Goal: Task Accomplishment & Management: Manage account settings

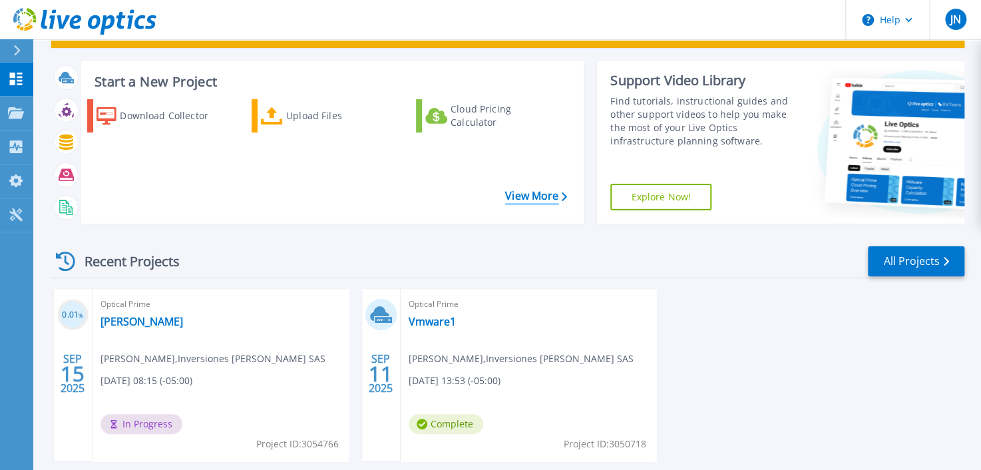
scroll to position [124, 0]
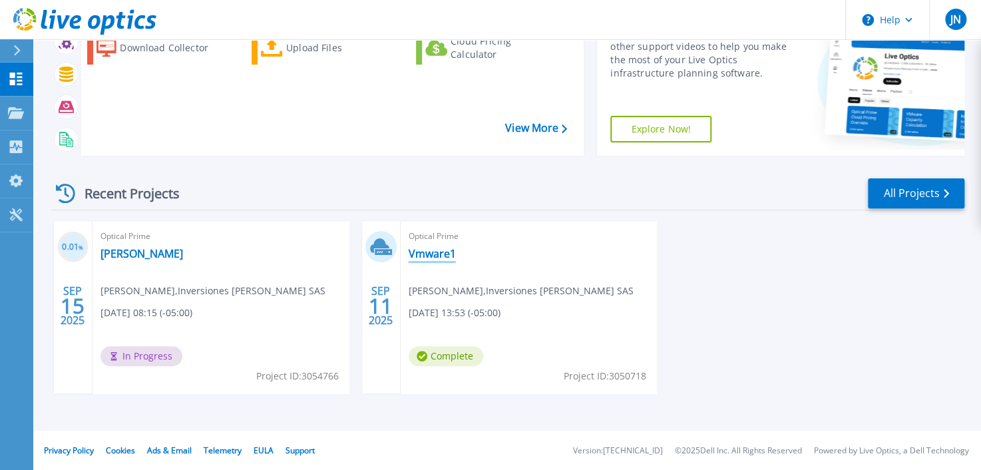
click at [421, 255] on link "Vmware1" at bounding box center [431, 253] width 47 height 13
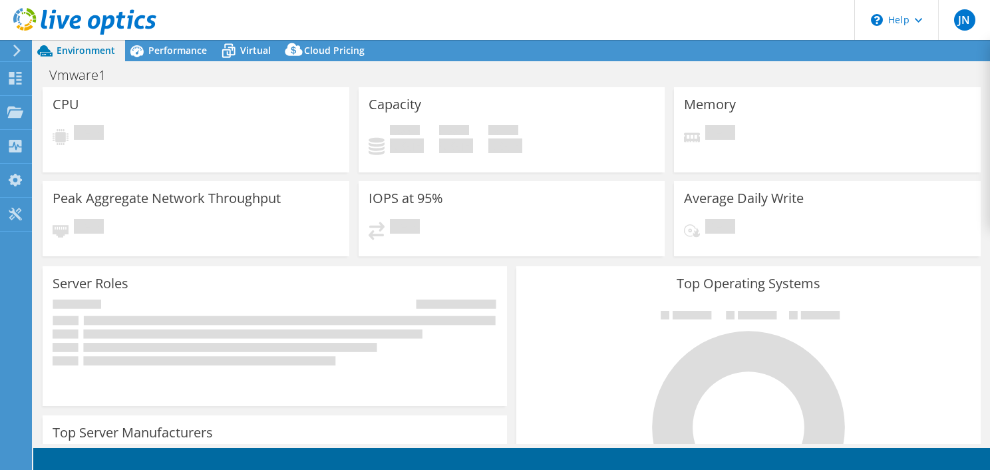
scroll to position [402, 0]
click at [9, 108] on use at bounding box center [15, 111] width 16 height 11
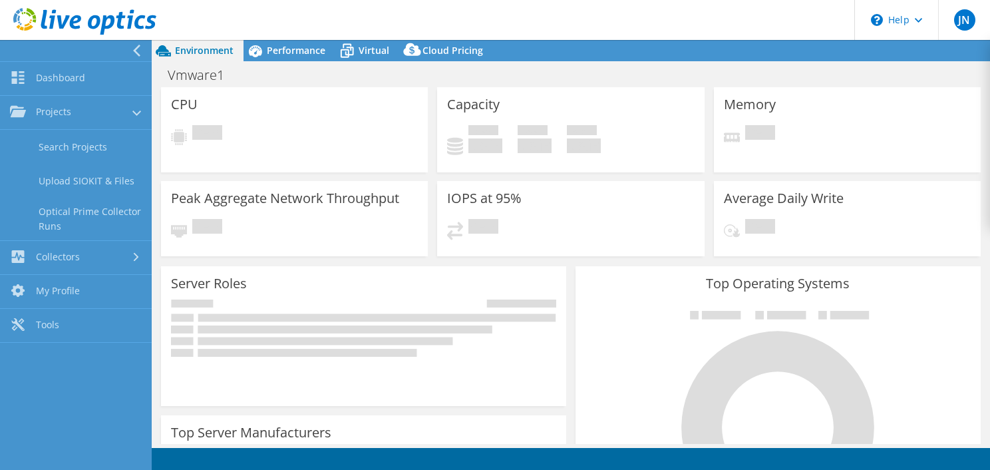
scroll to position [385, 0]
click at [79, 154] on link "Search Projects" at bounding box center [76, 147] width 152 height 34
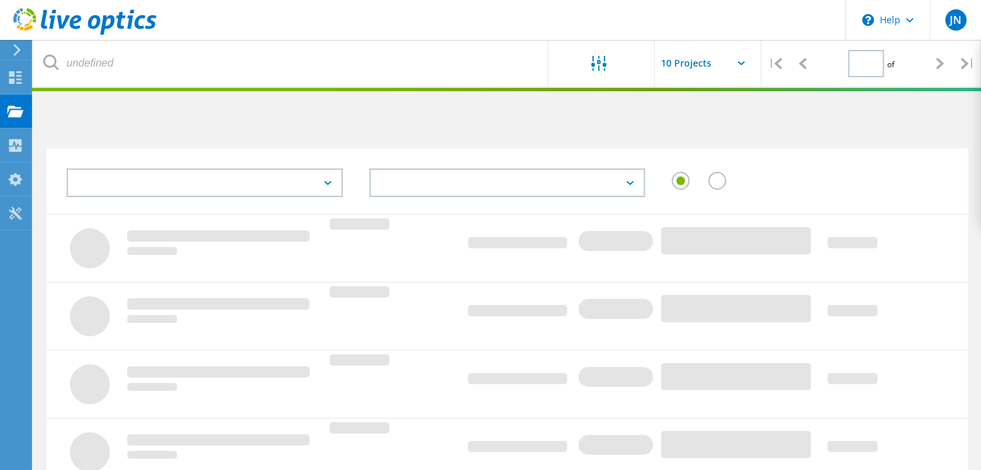
type input "1"
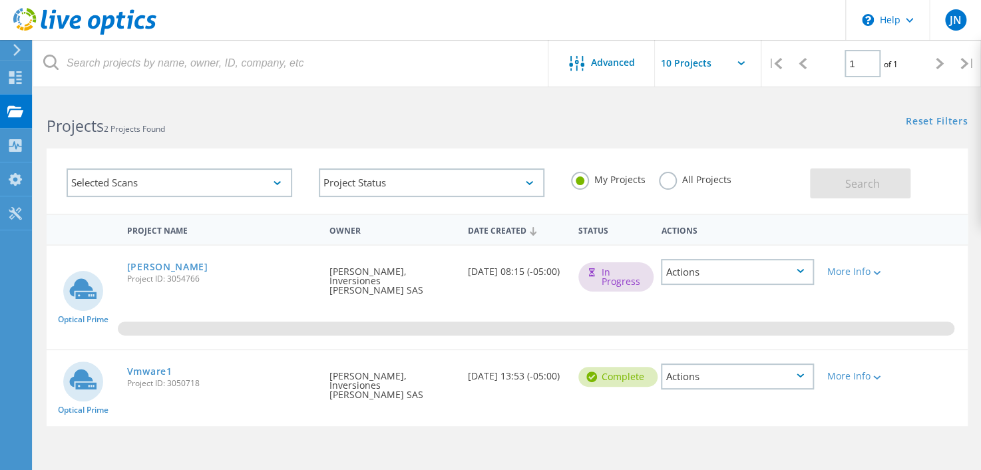
click at [760, 365] on div "Actions" at bounding box center [737, 376] width 152 height 26
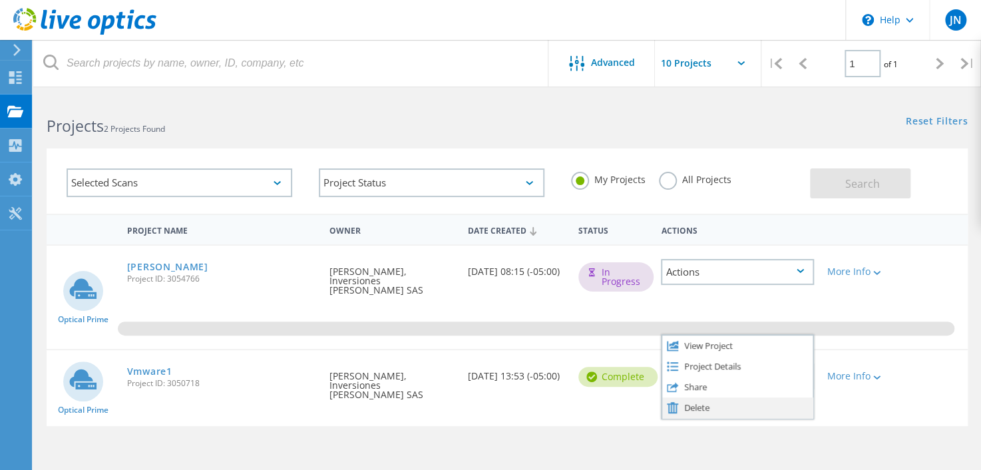
click at [690, 397] on div "Delete" at bounding box center [737, 407] width 150 height 21
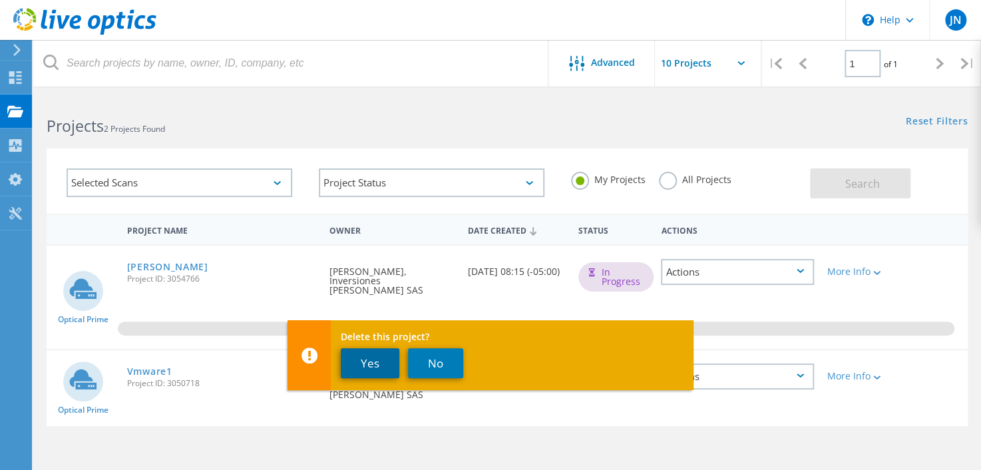
click at [370, 360] on button "Yes" at bounding box center [370, 363] width 59 height 30
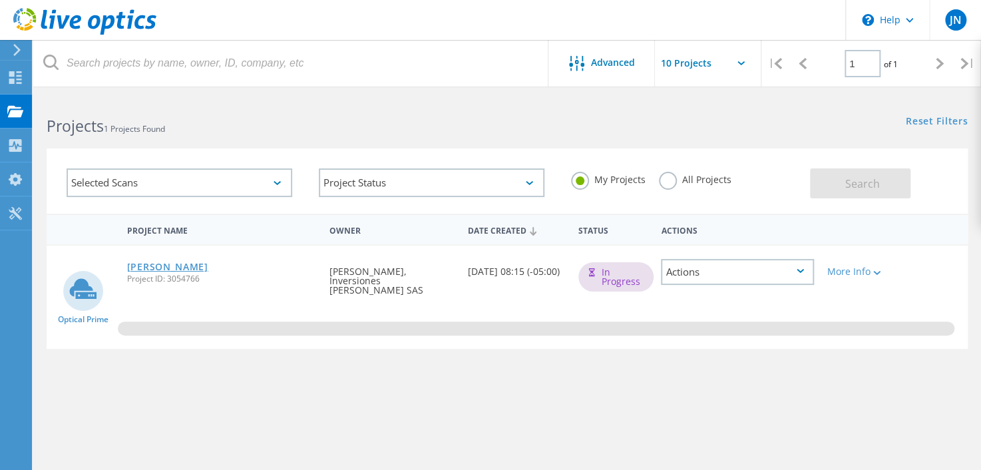
click at [148, 265] on link "Carnes" at bounding box center [167, 266] width 81 height 9
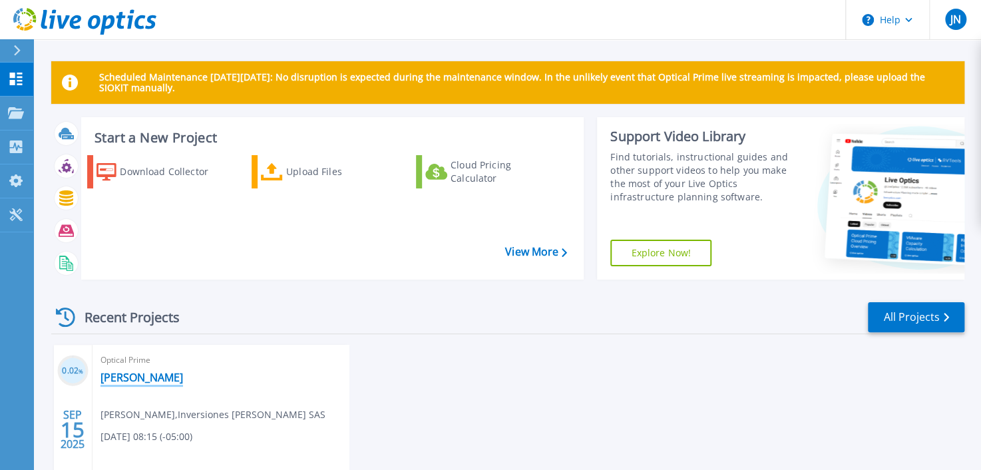
click at [106, 379] on link "Carnes" at bounding box center [141, 377] width 82 height 13
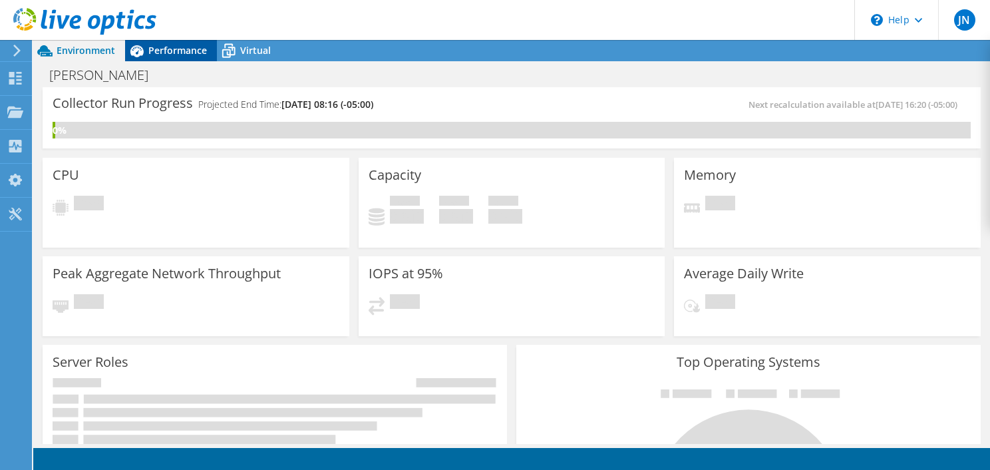
click at [179, 58] on div "Performance" at bounding box center [171, 50] width 92 height 21
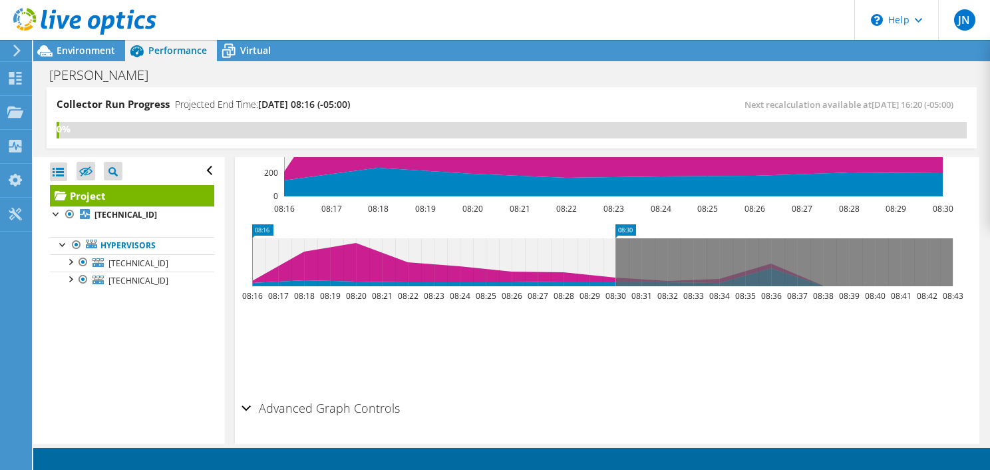
scroll to position [532, 0]
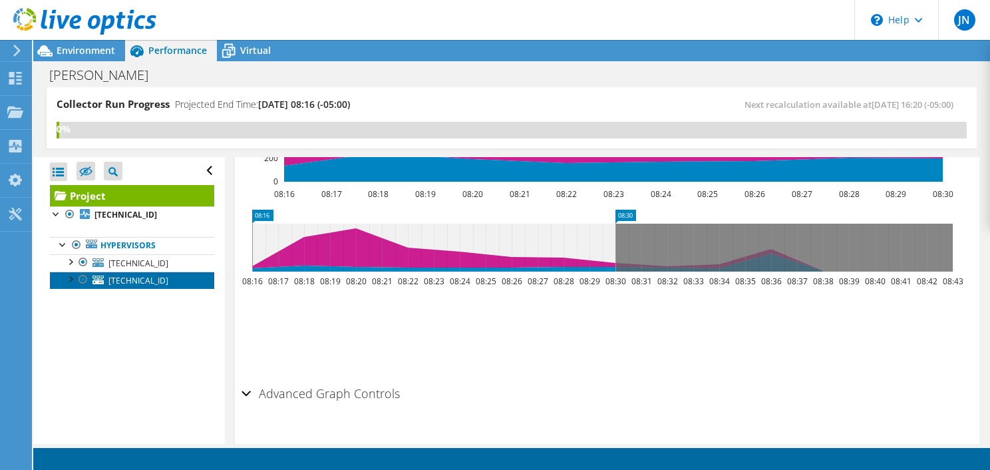
click at [130, 279] on span "10.20.190.29" at bounding box center [138, 280] width 60 height 11
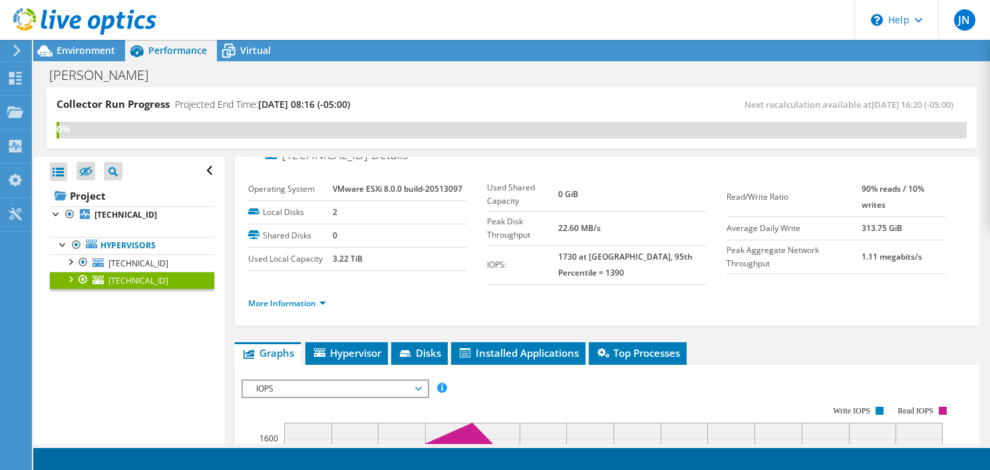
scroll to position [0, 0]
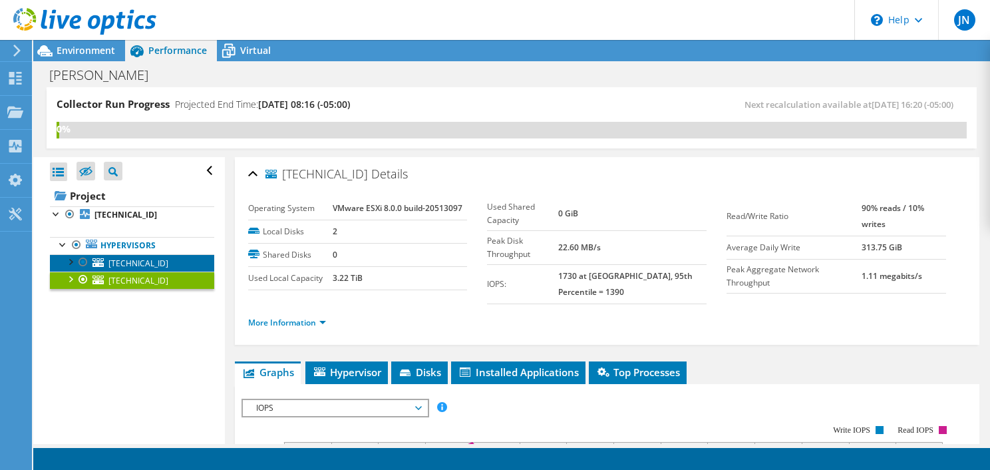
click at [167, 259] on link "10.20.191.146" at bounding box center [132, 262] width 164 height 17
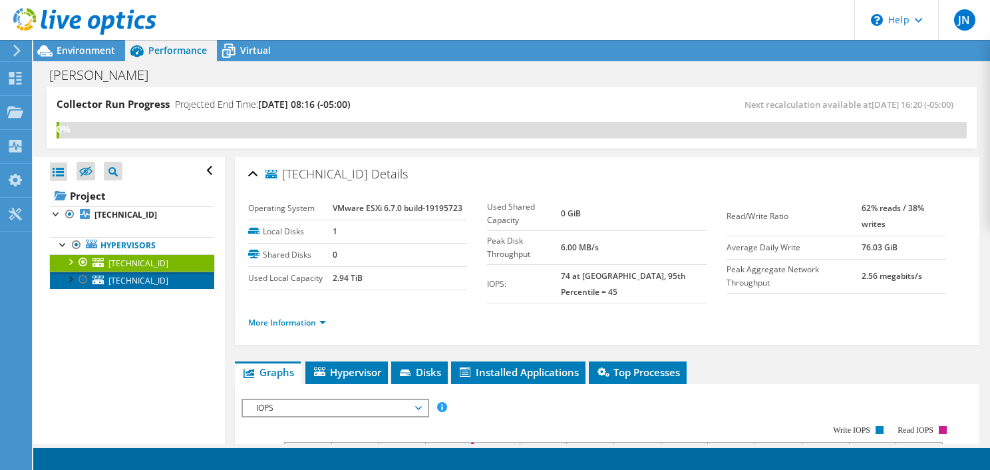
click at [162, 278] on link "10.20.190.29" at bounding box center [132, 279] width 164 height 17
